Goal: Find specific page/section: Find specific page/section

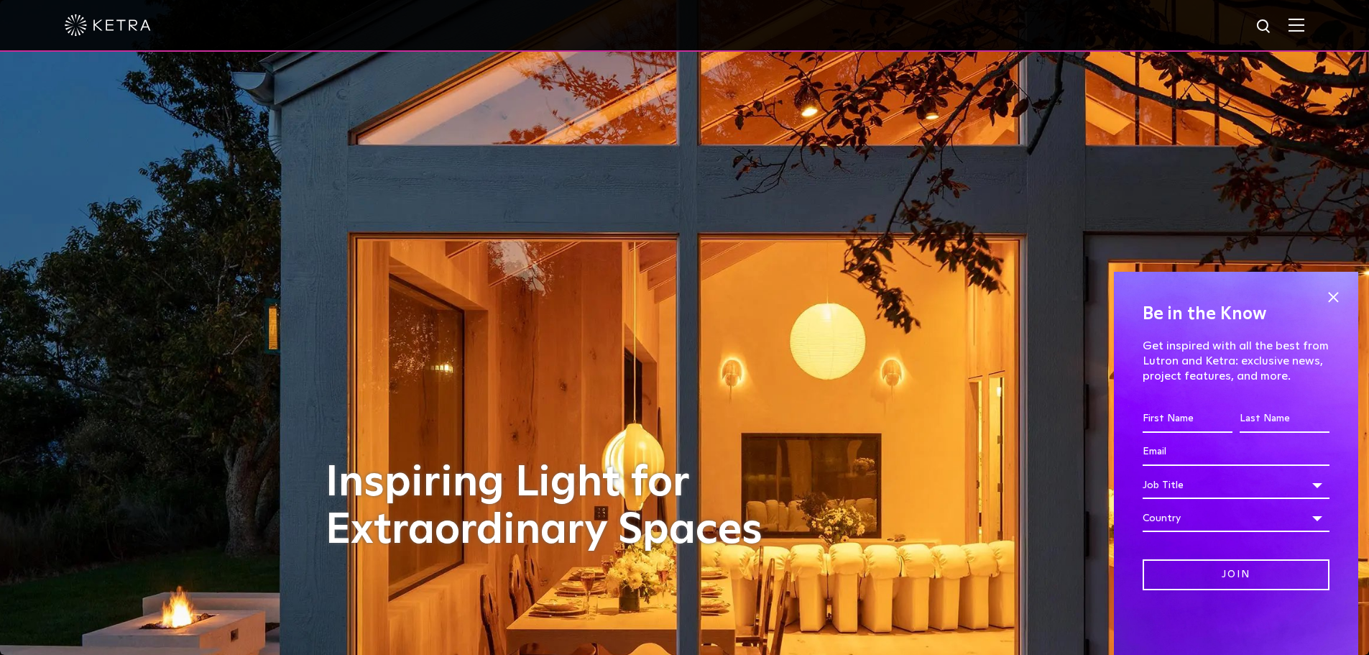
click at [1304, 20] on img at bounding box center [1296, 25] width 16 height 14
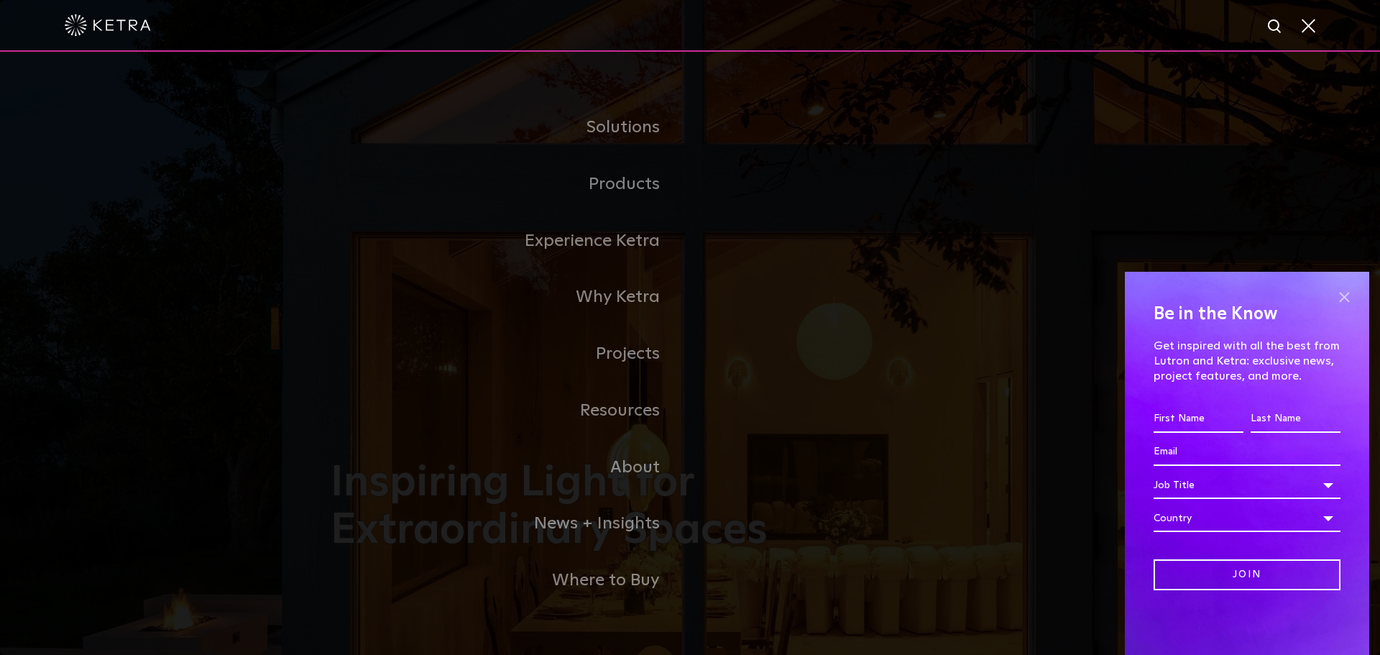
click at [1342, 296] on span at bounding box center [1344, 297] width 22 height 22
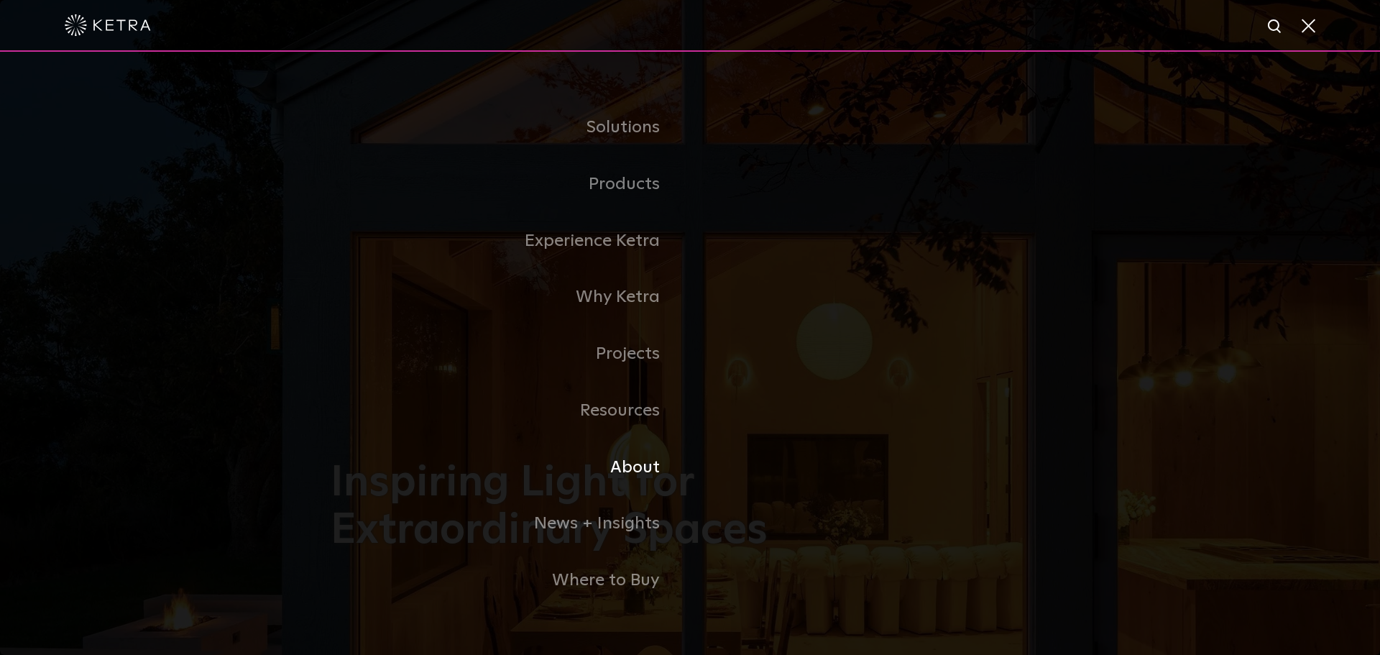
click at [639, 461] on link "About" at bounding box center [510, 467] width 359 height 57
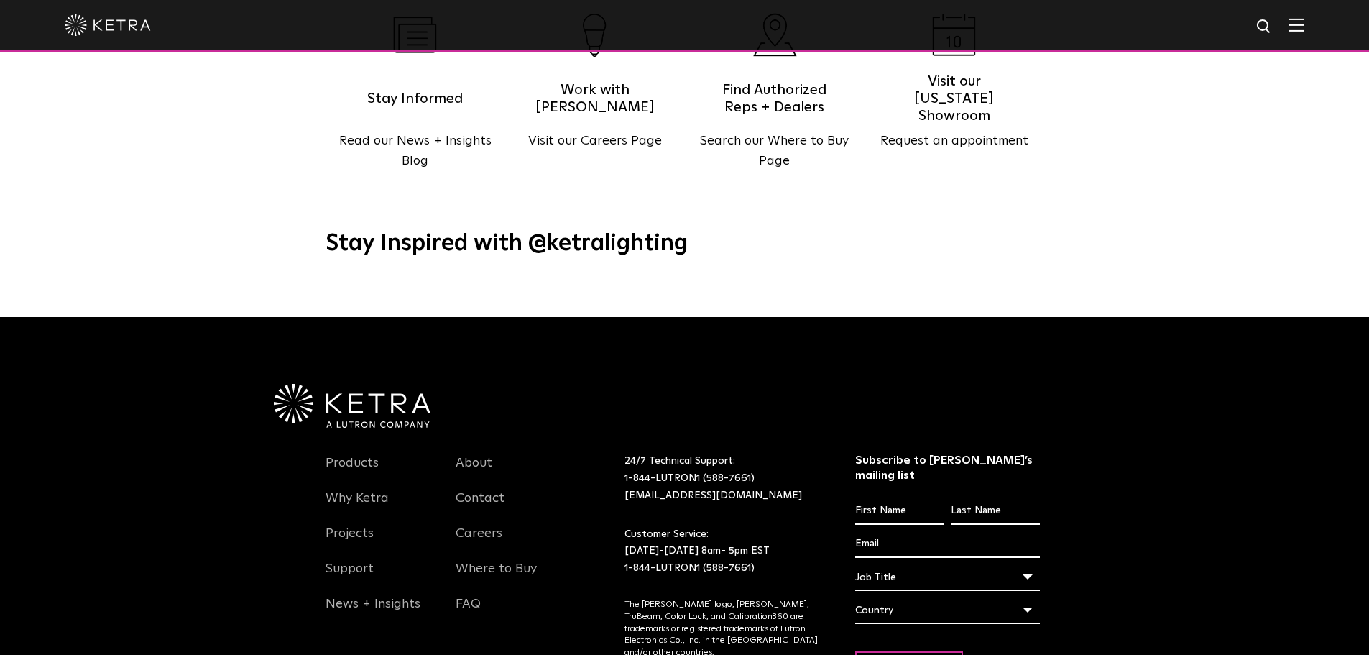
scroll to position [1852, 0]
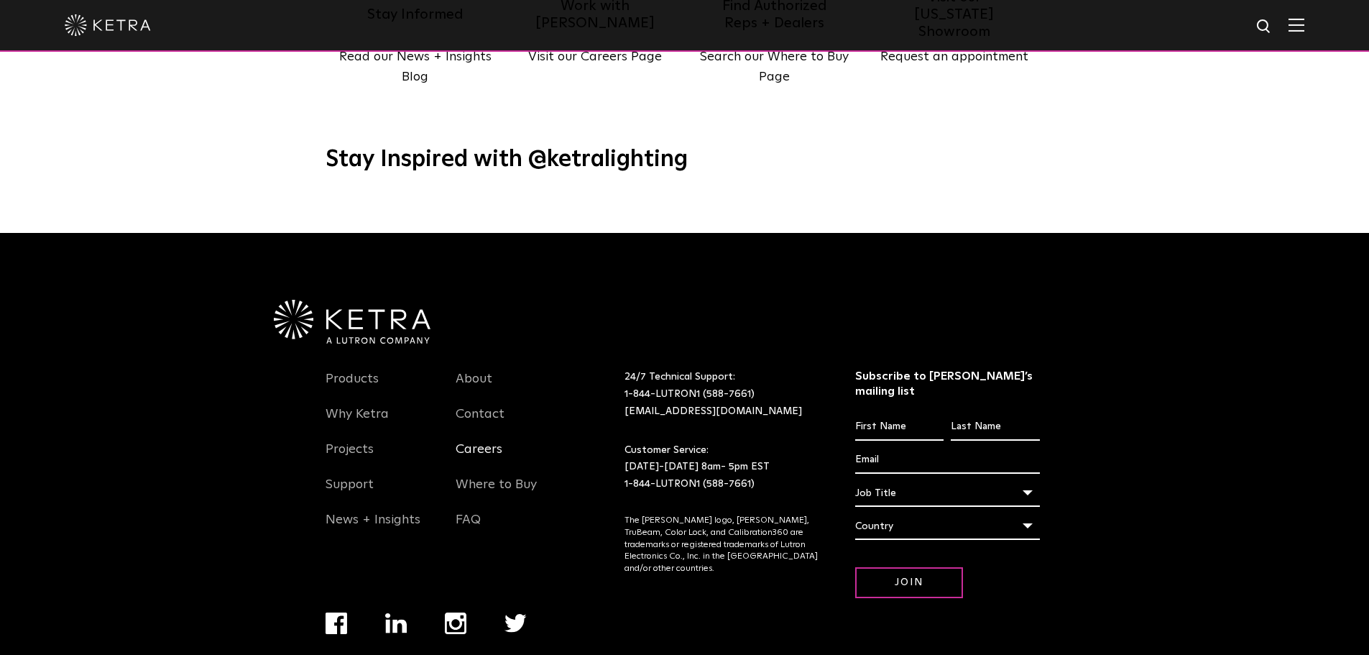
click at [486, 441] on link "Careers" at bounding box center [479, 457] width 47 height 33
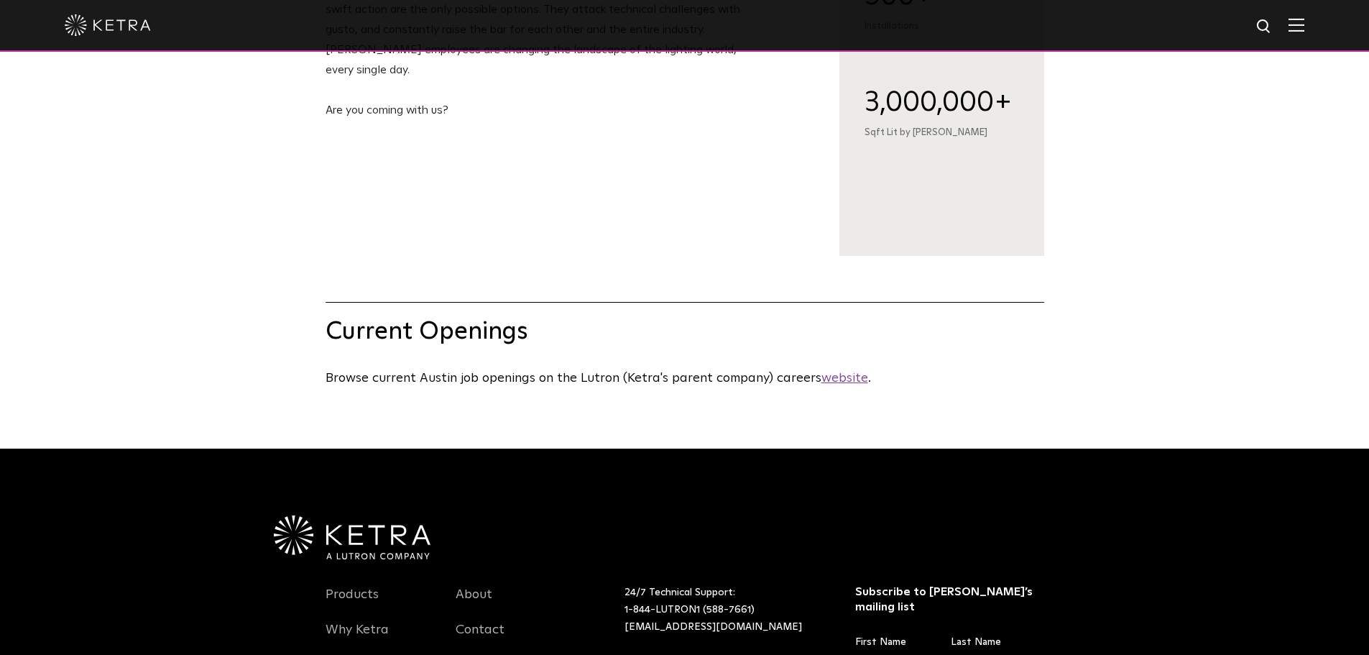
scroll to position [503, 0]
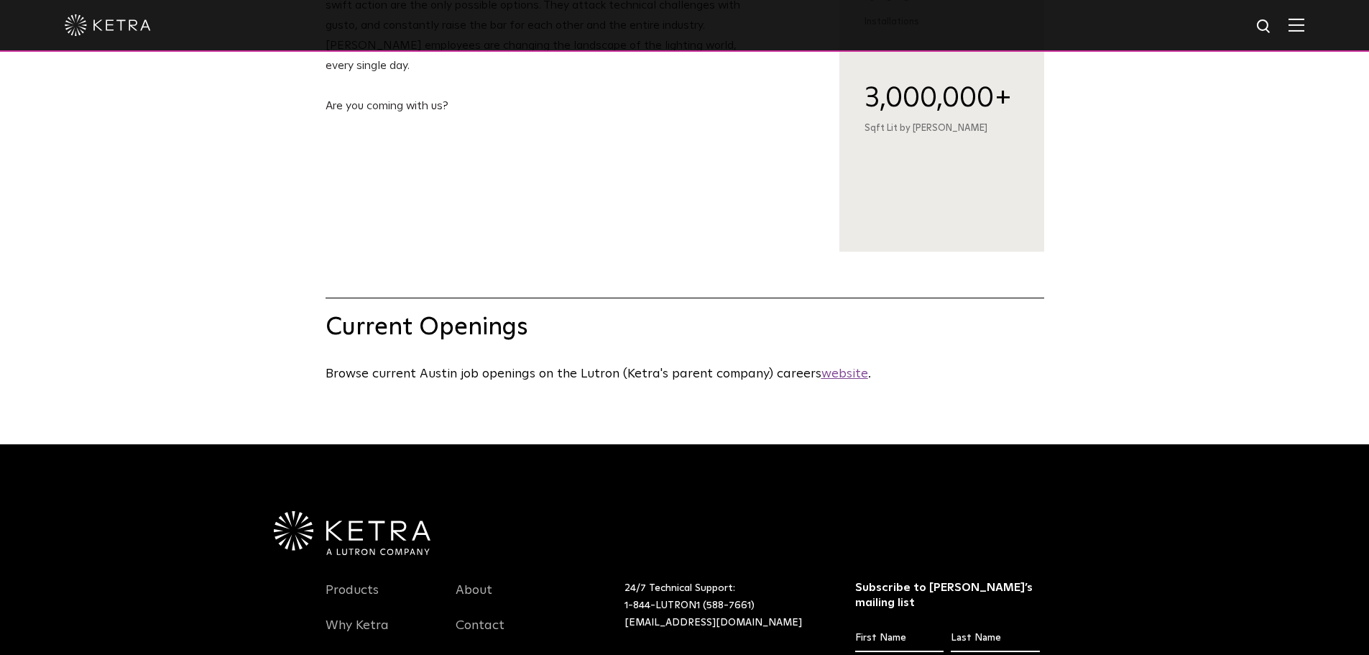
click at [841, 380] on u "website" at bounding box center [844, 373] width 47 height 13
